Goal: Navigation & Orientation: Find specific page/section

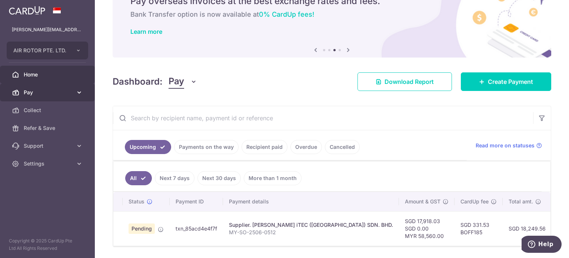
scroll to position [27, 0]
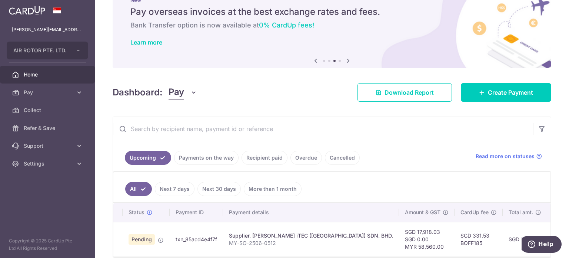
click at [33, 74] on span "Home" at bounding box center [48, 74] width 49 height 7
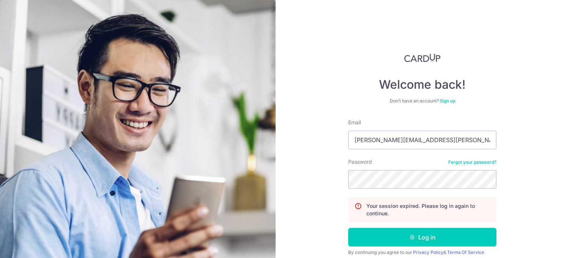
scroll to position [30, 0]
